Goal: Go to known website: Access a specific website the user already knows

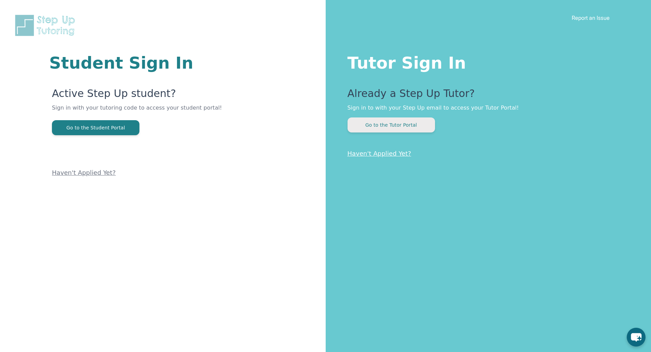
click at [422, 128] on button "Go to the Tutor Portal" at bounding box center [390, 125] width 87 height 15
